Goal: Information Seeking & Learning: Learn about a topic

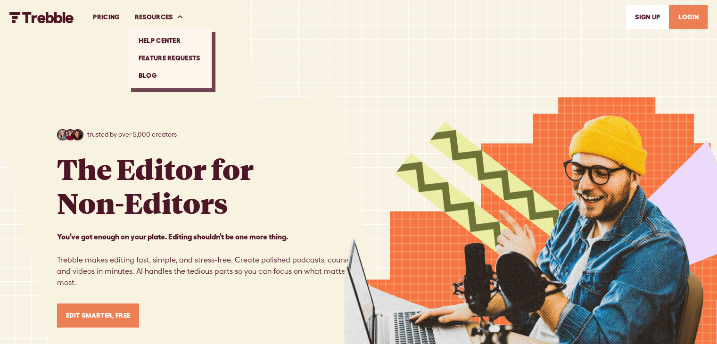
click at [147, 75] on link "Blog" at bounding box center [169, 75] width 77 height 17
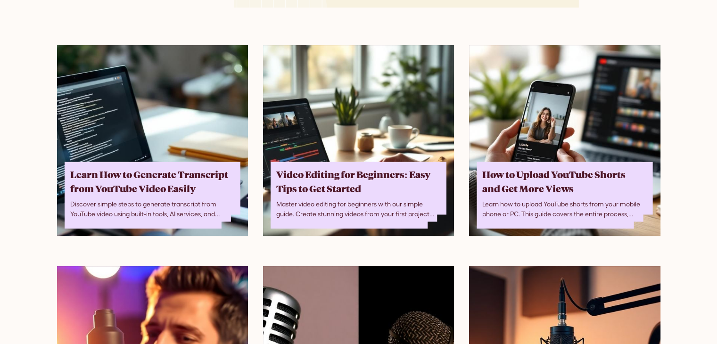
scroll to position [157, 0]
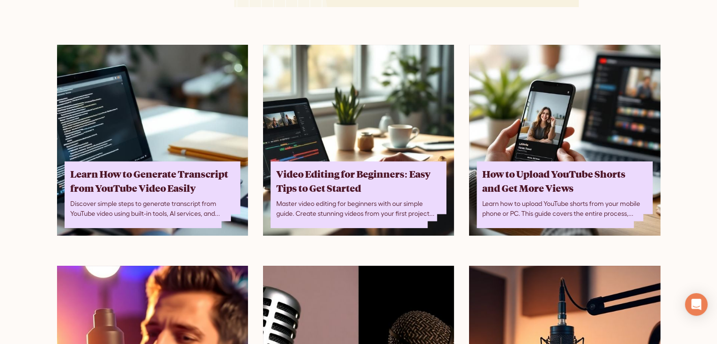
click at [151, 97] on img at bounding box center [152, 140] width 191 height 191
